Goal: Find specific page/section: Find specific page/section

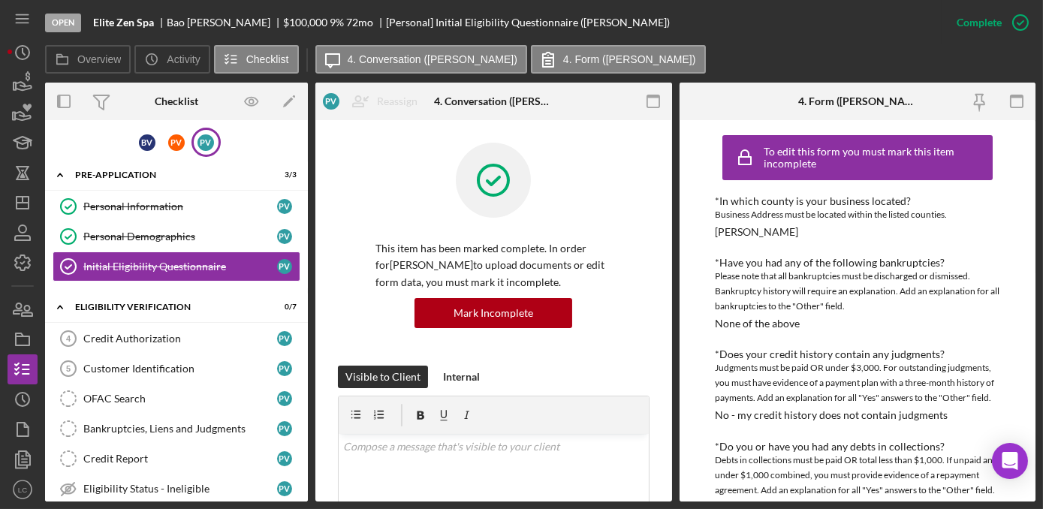
scroll to position [68, 0]
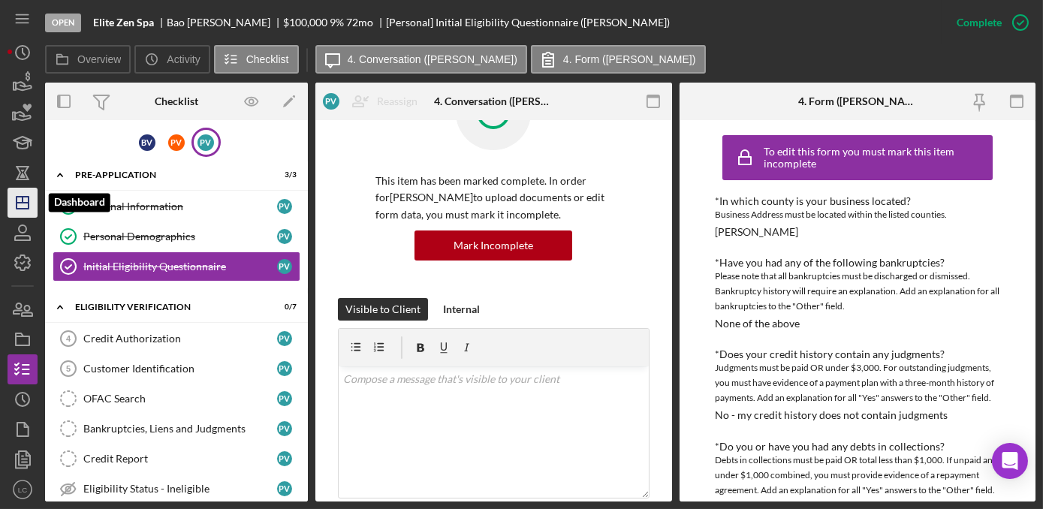
click at [18, 205] on icon "Icon/Dashboard" at bounding box center [23, 203] width 38 height 38
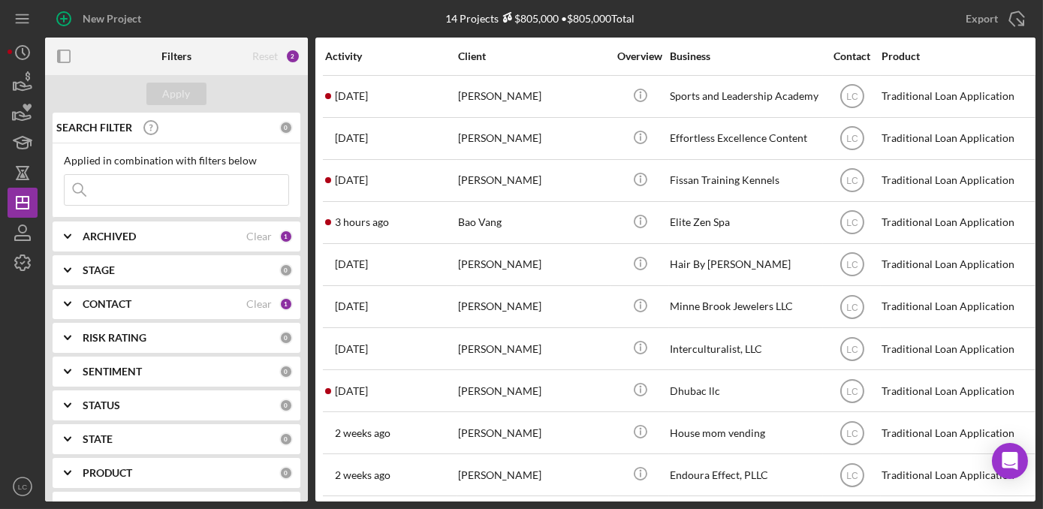
click at [158, 305] on div "CONTACT" at bounding box center [165, 304] width 164 height 12
